Goal: Information Seeking & Learning: Learn about a topic

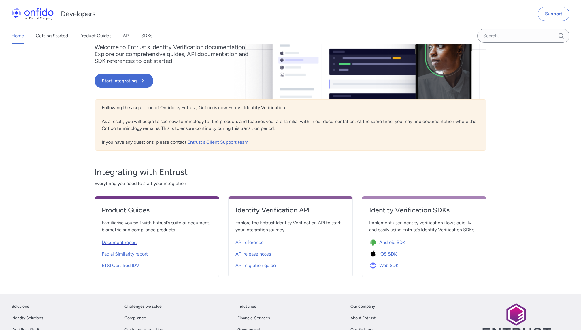
scroll to position [64, 0]
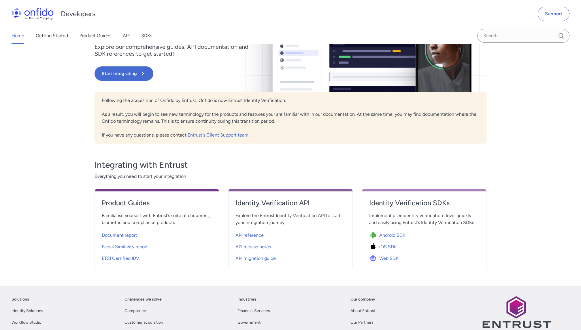
click at [245, 234] on span "API reference" at bounding box center [250, 235] width 28 height 7
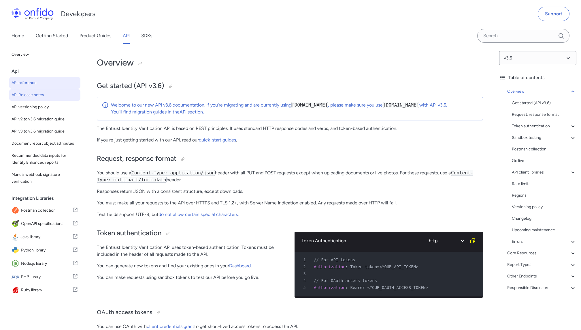
click at [35, 97] on span "API Release notes" at bounding box center [45, 94] width 67 height 7
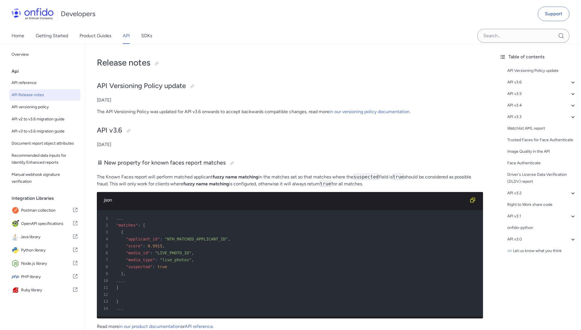
click at [124, 37] on link "API" at bounding box center [126, 36] width 7 height 16
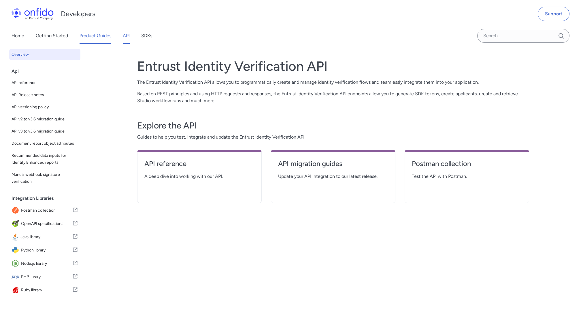
click at [95, 36] on link "Product Guides" at bounding box center [96, 36] width 32 height 16
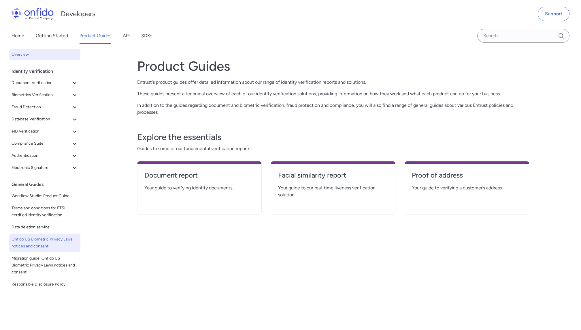
click at [33, 242] on span "Onfido US Biometric Privacy Laws notices and consent" at bounding box center [45, 243] width 67 height 14
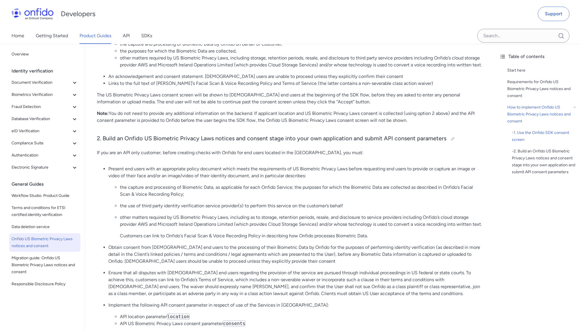
scroll to position [570, 0]
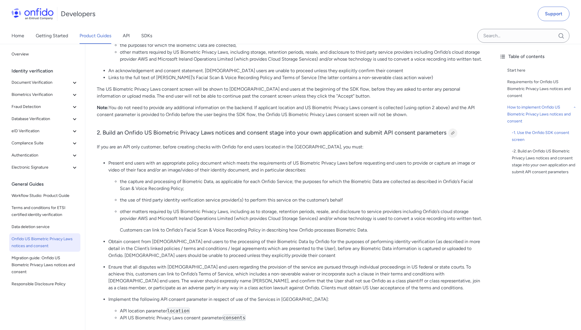
click at [452, 131] on div at bounding box center [453, 133] width 5 height 5
